Goal: Task Accomplishment & Management: Complete application form

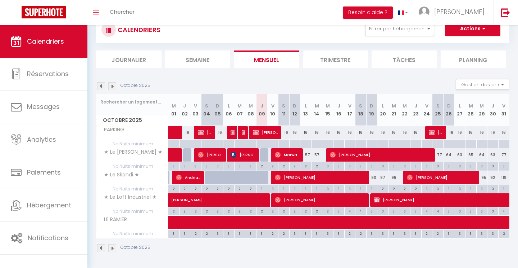
scroll to position [55, 0]
click at [112, 83] on img at bounding box center [112, 86] width 8 height 8
select select
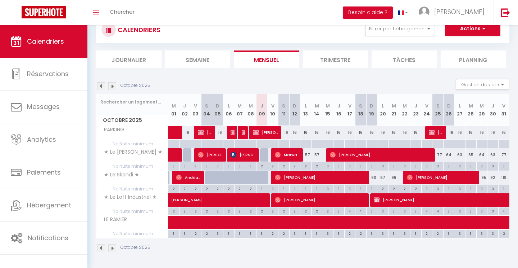
select select
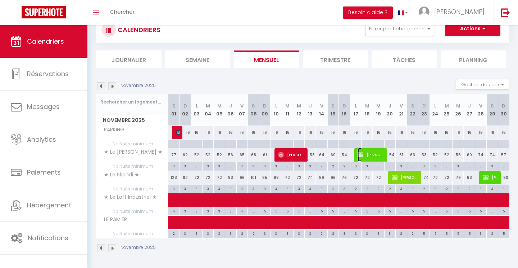
click at [377, 157] on span "[PERSON_NAME]" at bounding box center [371, 155] width 27 height 14
select select "OK"
select select "KO"
select select "0"
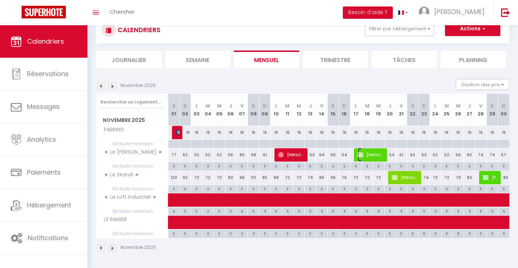
select select "1"
select select
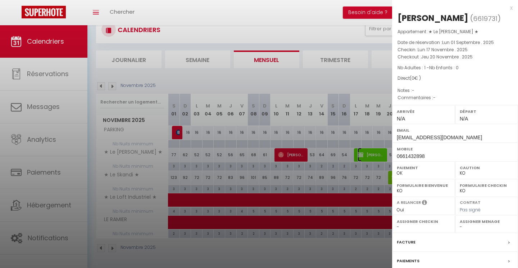
scroll to position [80, 0]
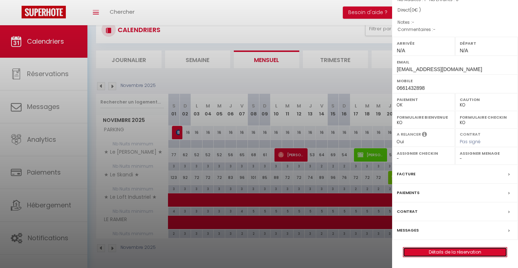
click at [459, 251] on link "Détails de la réservation" at bounding box center [456, 251] width 104 height 9
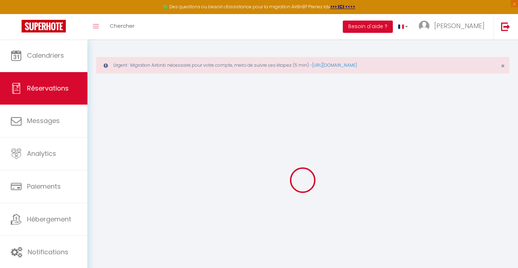
type input "Alice"
type input "HomeExchange"
type input "[EMAIL_ADDRESS][DOMAIN_NAME]"
type input "0661432898"
select select "FR"
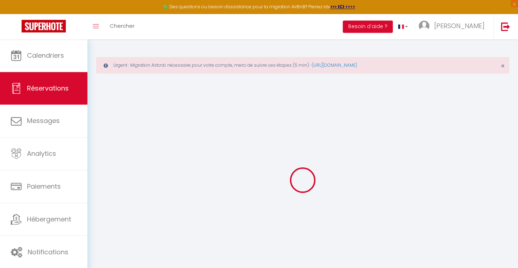
select select "590"
select select "1"
type input "Lun 17 Novembre 2025"
select select
type input "Jeu 20 Novembre 2025"
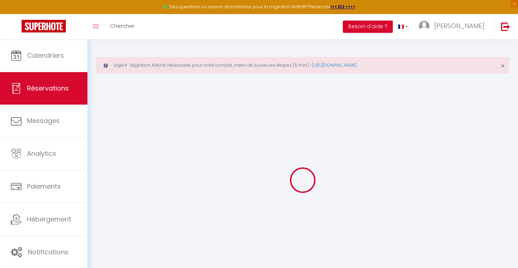
select select
type input "1"
select select "12"
select select
checkbox input "true"
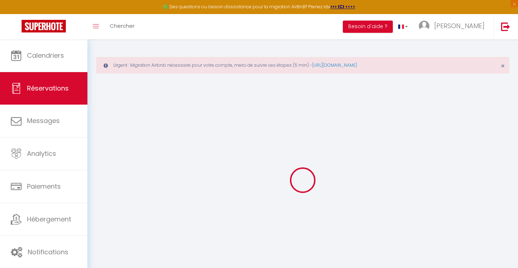
type input "0"
select select
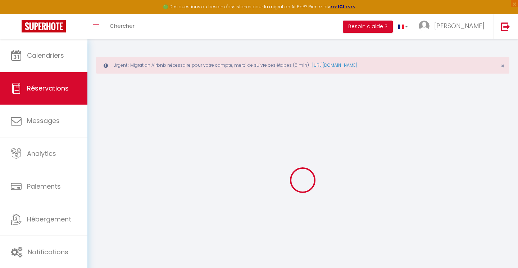
select select
select select "14"
checkbox input "true"
select select
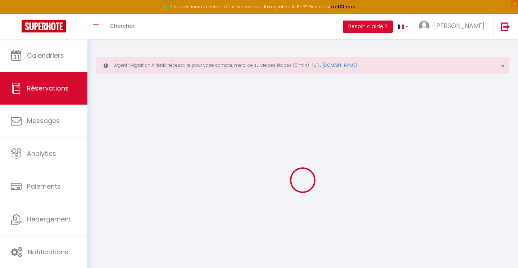
checkbox input "true"
select select
checkbox input "true"
select select
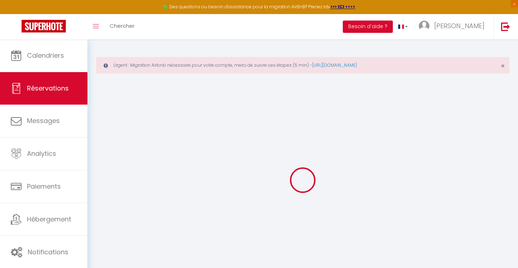
select select
checkbox input "true"
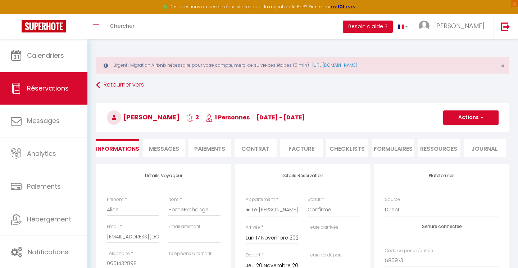
select select
checkbox input "true"
select select
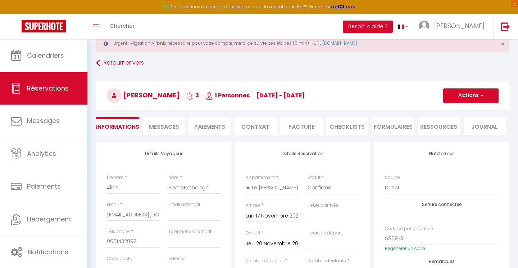
scroll to position [23, 0]
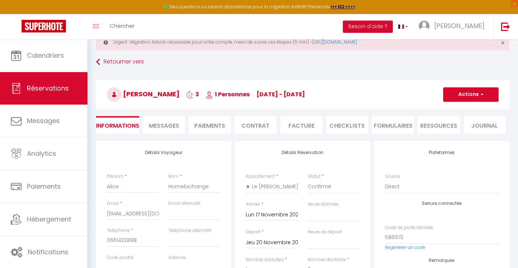
click at [263, 242] on input "Jeu 20 Novembre 2025" at bounding box center [272, 242] width 52 height 9
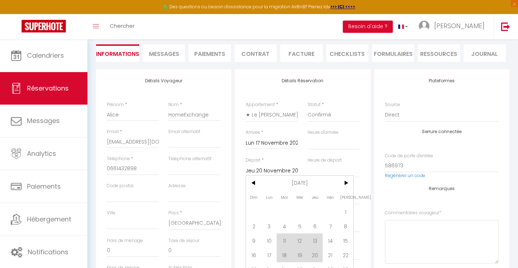
scroll to position [113, 0]
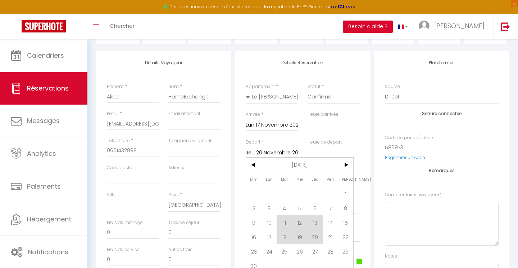
click at [330, 232] on span "21" at bounding box center [330, 236] width 15 height 14
select select
type input "Ven 21 Novembre 2025"
select select
checkbox input "true"
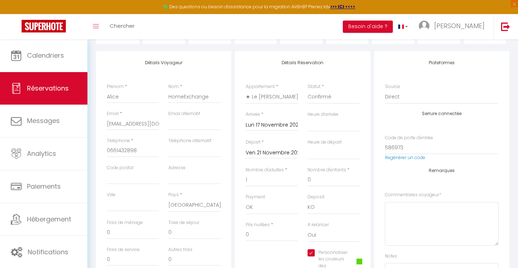
type input "30"
type input "10.12"
select select
type input "210"
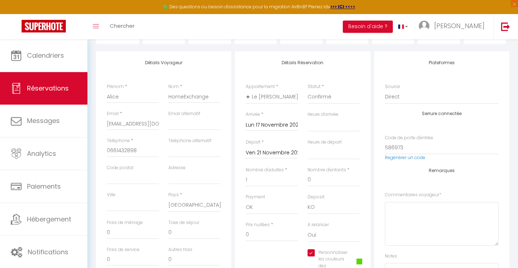
checkbox input "true"
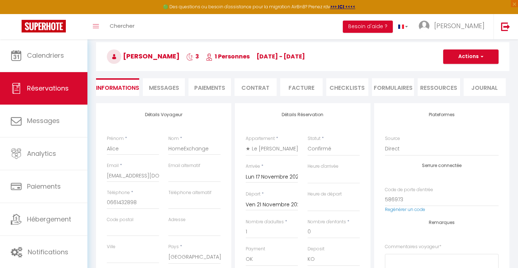
scroll to position [0, 0]
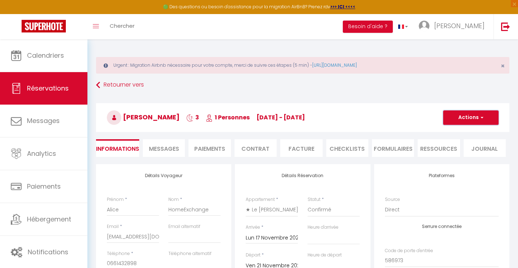
click at [452, 119] on button "Actions" at bounding box center [471, 117] width 55 height 14
click at [444, 130] on link "Enregistrer" at bounding box center [464, 133] width 57 height 9
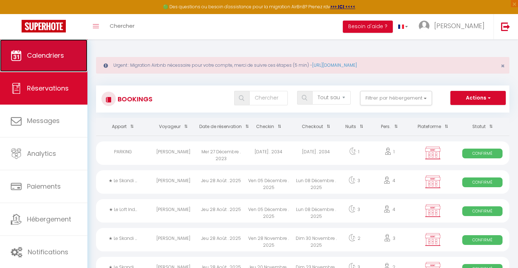
click at [42, 67] on link "Calendriers" at bounding box center [43, 55] width 87 height 32
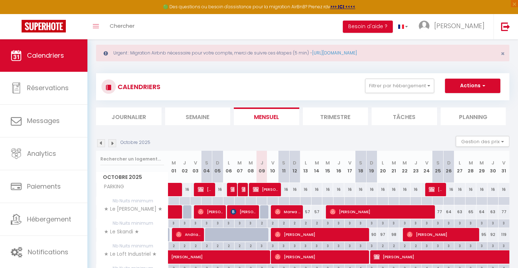
scroll to position [17, 0]
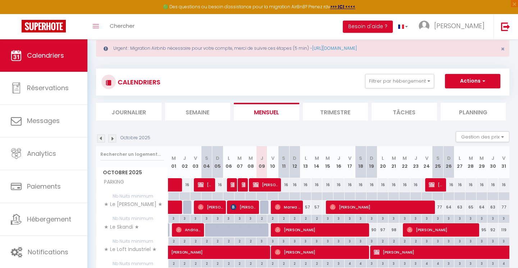
click at [110, 138] on img at bounding box center [112, 138] width 8 height 8
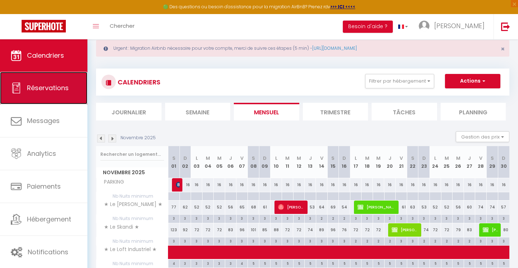
click at [58, 98] on link "Réservations" at bounding box center [43, 88] width 87 height 32
select select "not_cancelled"
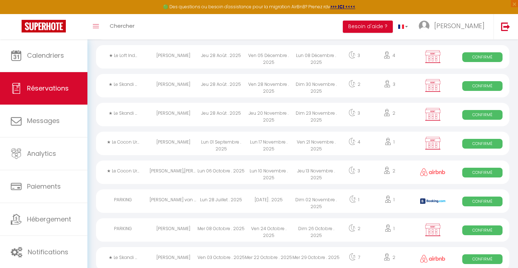
scroll to position [439, 0]
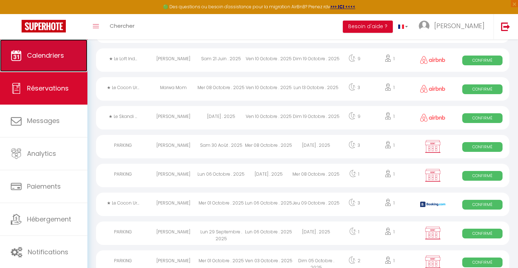
click at [32, 62] on link "Calendriers" at bounding box center [43, 55] width 87 height 32
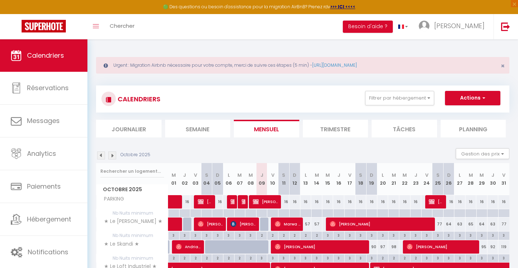
scroll to position [27, 0]
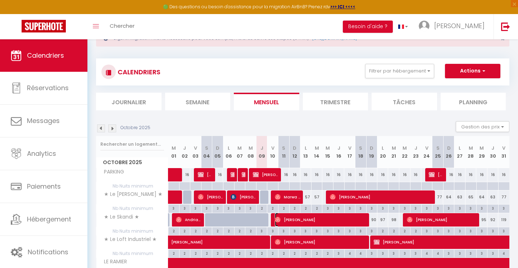
click at [300, 224] on span "[PERSON_NAME]" at bounding box center [321, 219] width 93 height 14
select select "OK"
select select "0"
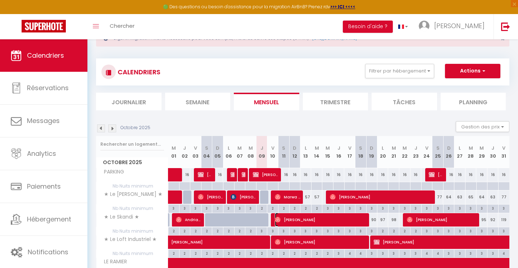
select select "1"
select select
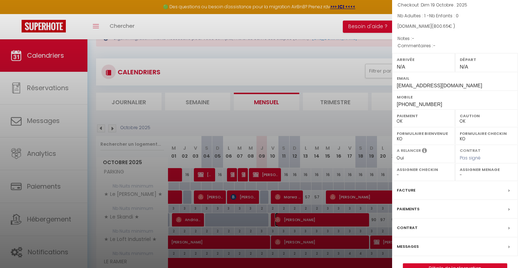
scroll to position [68, 0]
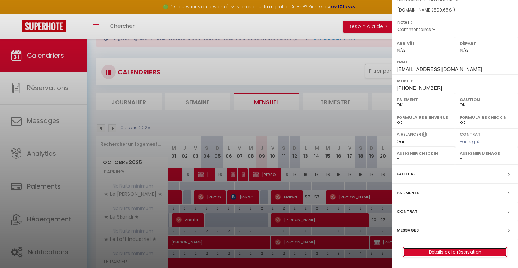
click at [446, 253] on link "Détails de la réservation" at bounding box center [456, 251] width 104 height 9
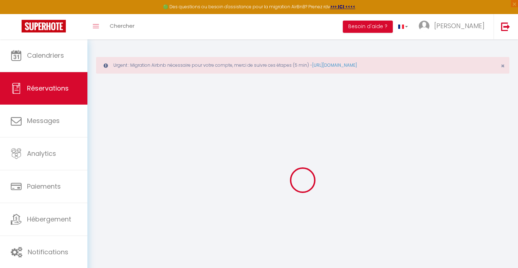
type input "[PERSON_NAME]"
type input "Tessier"
type input "[EMAIL_ADDRESS][DOMAIN_NAME]"
type input "[PHONE_NUMBER]"
select select
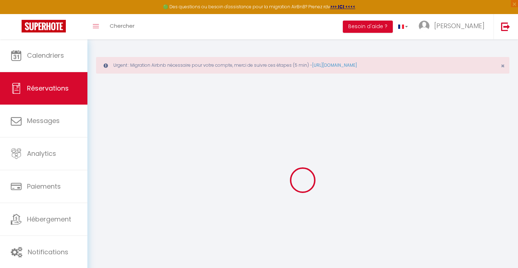
type input "134.92000000000002"
select select "591"
select select "1"
select select
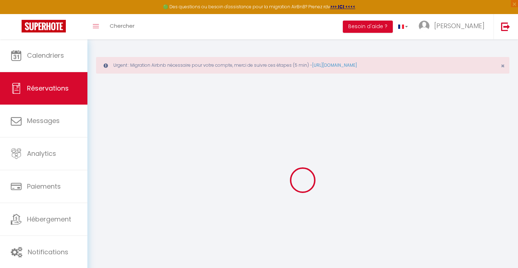
type input "1"
select select "12"
select select
type input "709.56"
checkbox input "false"
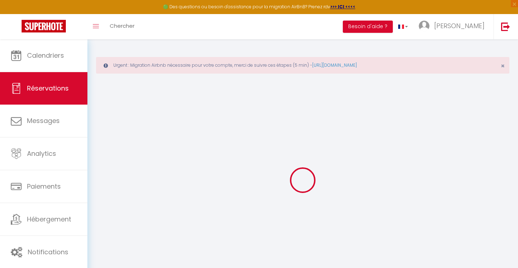
type input "0"
select select "1"
type input "0"
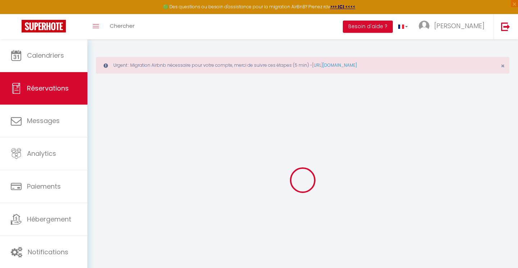
select select
select select "15"
checkbox input "false"
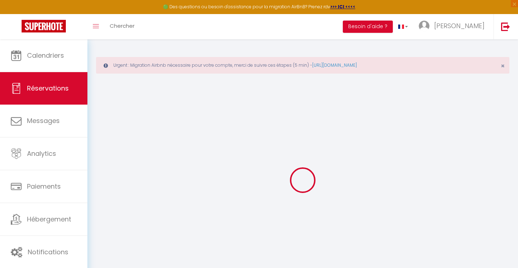
select select
checkbox input "false"
select select
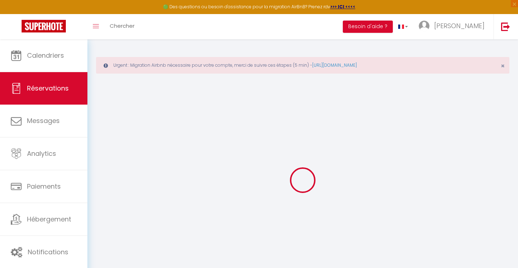
select select
checkbox input "false"
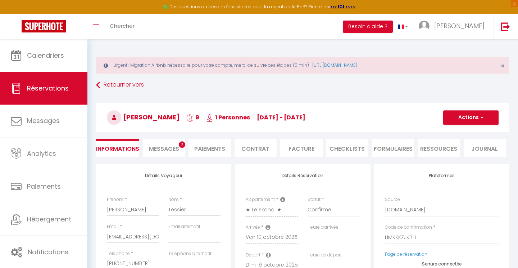
select select
checkbox input "false"
select select
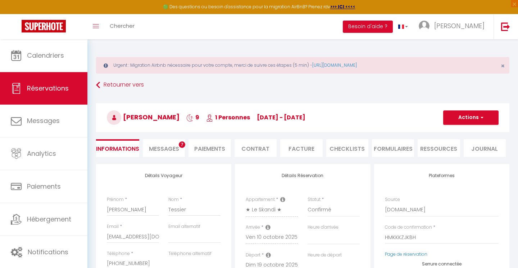
type input "40"
type input "51.09"
select select
checkbox input "false"
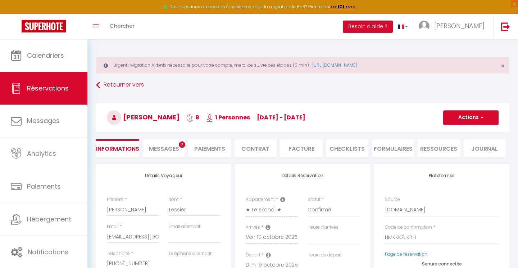
select select
checkbox input "false"
select select
click at [169, 146] on span "Messages" at bounding box center [164, 148] width 30 height 8
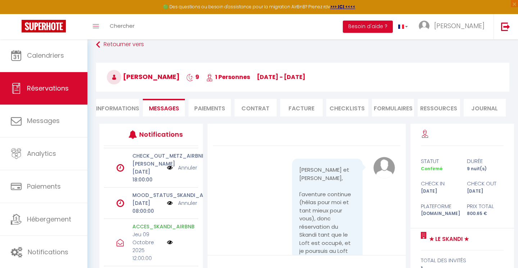
scroll to position [44, 0]
click at [193, 208] on link "Annuler" at bounding box center [187, 204] width 19 height 8
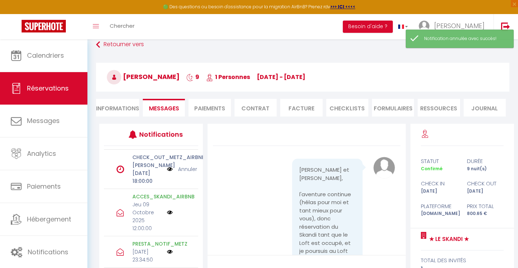
click at [188, 173] on link "Annuler" at bounding box center [187, 169] width 19 height 8
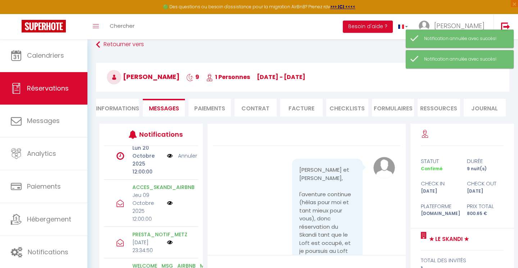
scroll to position [0, 0]
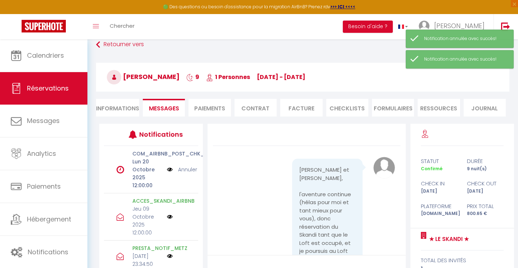
click at [184, 170] on link "Annuler" at bounding box center [187, 169] width 19 height 8
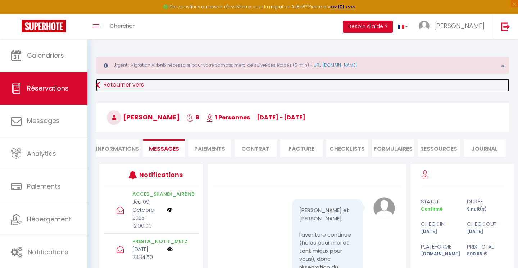
click at [105, 84] on link "Retourner vers" at bounding box center [303, 84] width 414 height 13
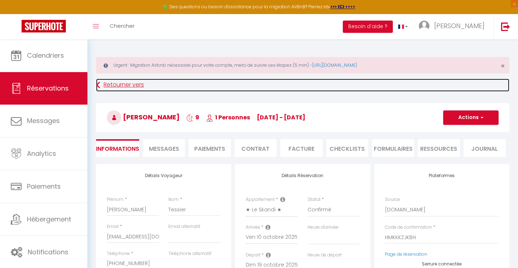
select select
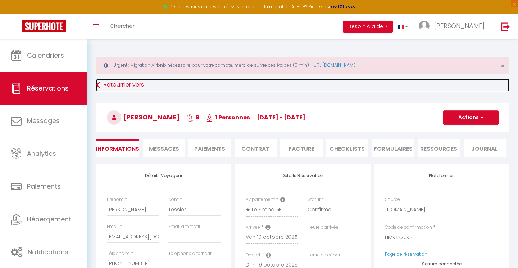
select select
checkbox input "false"
select select
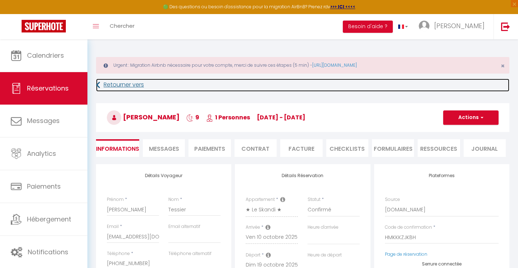
checkbox input "false"
click at [109, 85] on link "Retourner vers" at bounding box center [303, 84] width 414 height 13
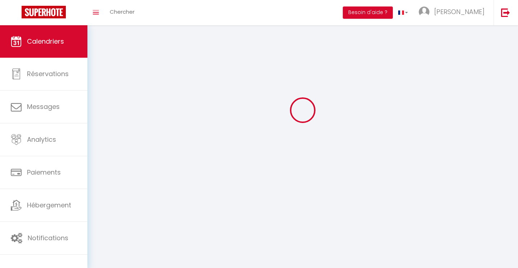
scroll to position [39, 0]
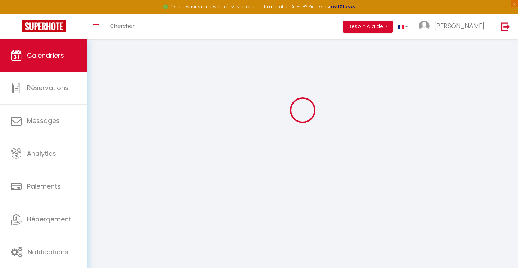
select select
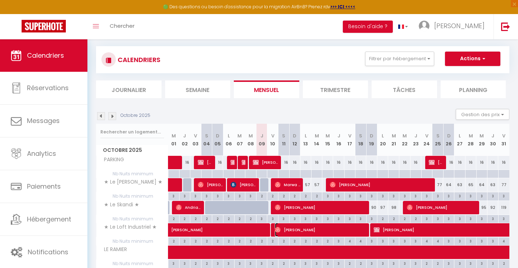
click at [298, 226] on span "[PERSON_NAME]" at bounding box center [321, 230] width 93 height 14
select select "OK"
select select "0"
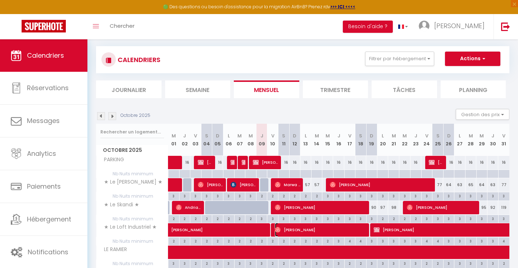
select select "1"
select select
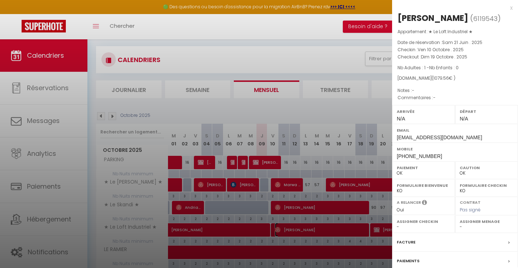
scroll to position [68, 0]
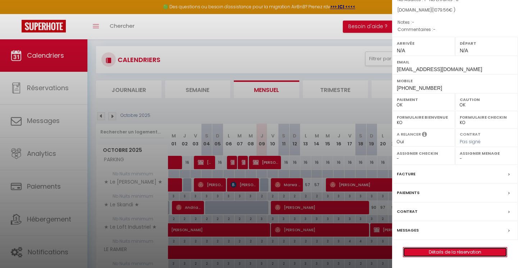
click at [439, 253] on link "Détails de la réservation" at bounding box center [456, 251] width 104 height 9
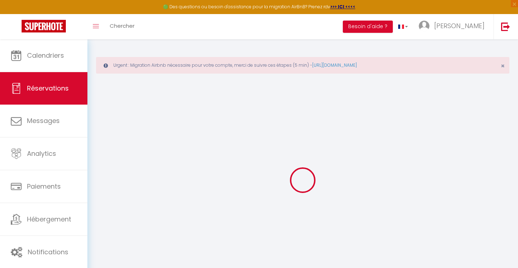
select select
checkbox input "false"
select select
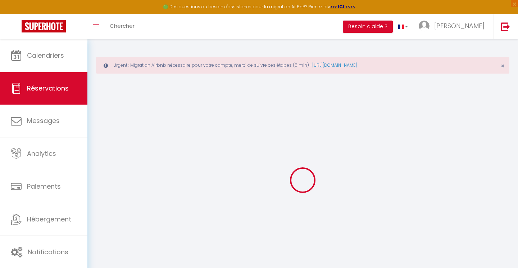
select select
checkbox input "false"
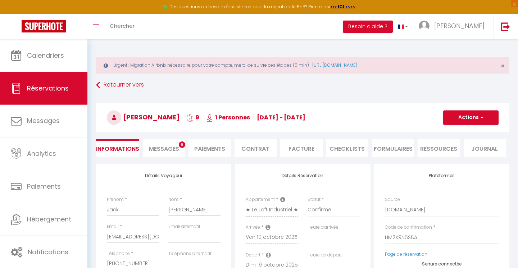
select select
type input "50"
type input "59.61"
select select
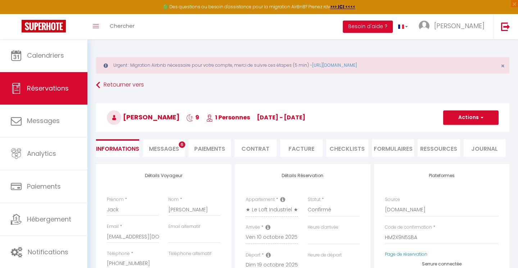
checkbox input "false"
select select
checkbox input "false"
select select
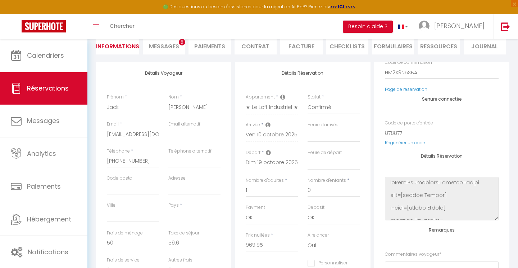
scroll to position [7, 0]
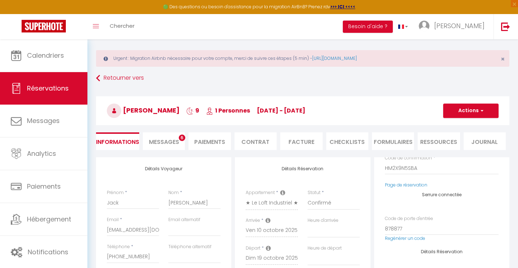
click at [171, 134] on li "Messages 6" at bounding box center [164, 141] width 42 height 18
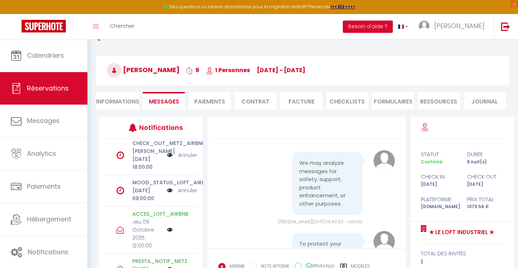
scroll to position [83, 0]
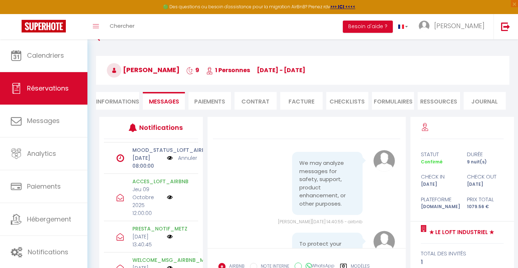
click at [179, 169] on div "MOOD_STATUS_LOFT_AIRBNB [DATE] 08:00:00 Annuler" at bounding box center [151, 157] width 94 height 31
click at [181, 162] on link "Annuler" at bounding box center [187, 158] width 19 height 8
click at [181, 170] on div "MOOD_STATUS_LOFT_AIRBNB [DATE] 08:00:00 Annuler" at bounding box center [151, 157] width 94 height 31
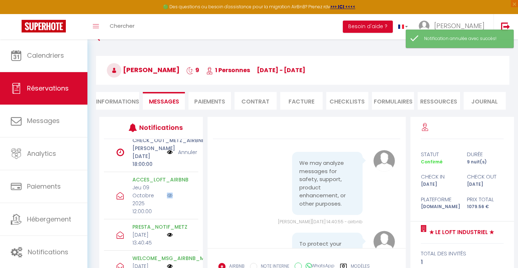
scroll to position [53, 0]
click at [186, 152] on div "CHECK_OUT_METZ_AIRBNB [DATE] 18:00:00 Annuler" at bounding box center [151, 153] width 94 height 39
click at [186, 154] on link "Annuler" at bounding box center [187, 153] width 19 height 8
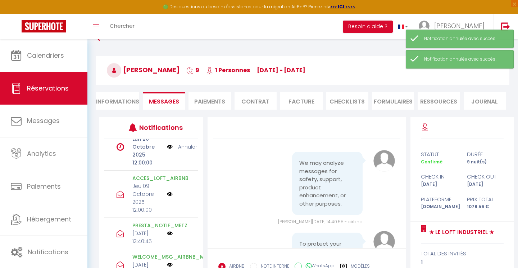
scroll to position [0, 0]
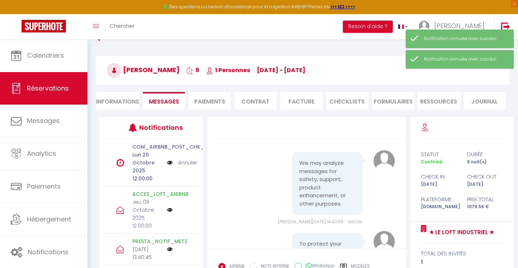
click at [186, 161] on link "Annuler" at bounding box center [187, 162] width 19 height 8
